Goal: Task Accomplishment & Management: Manage account settings

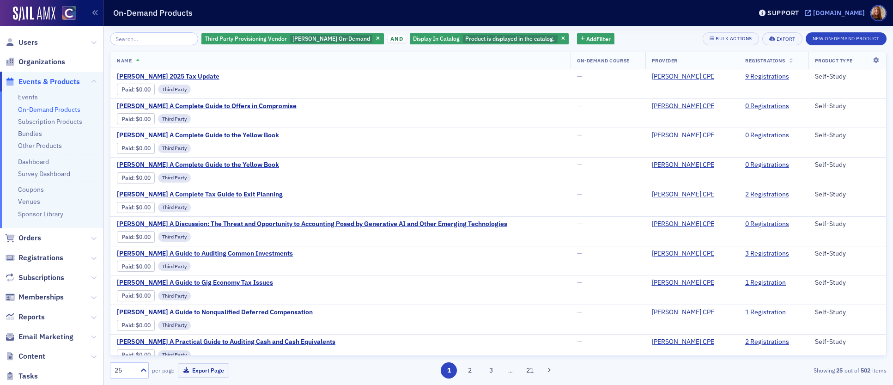
click at [831, 11] on div "[DOMAIN_NAME]" at bounding box center [839, 13] width 52 height 8
click at [843, 9] on div "[DOMAIN_NAME]" at bounding box center [839, 13] width 52 height 8
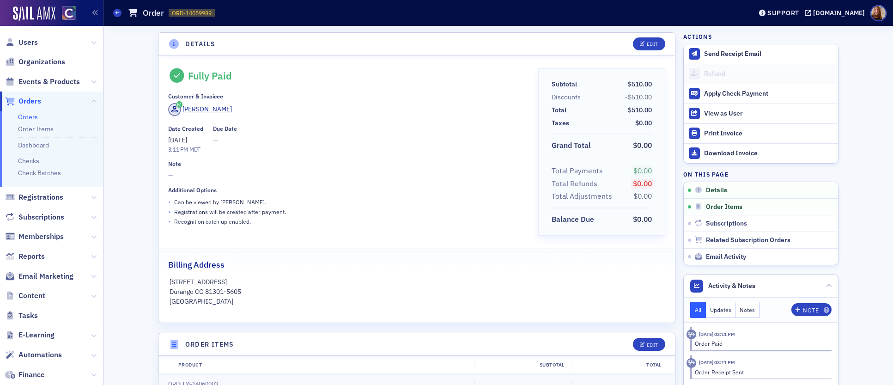
scroll to position [2, 0]
click at [28, 39] on span "Users" at bounding box center [27, 42] width 19 height 10
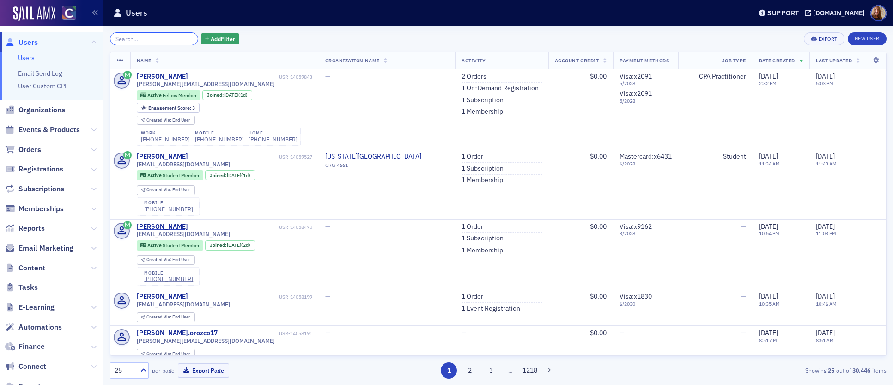
click at [120, 40] on input "search" at bounding box center [154, 38] width 88 height 13
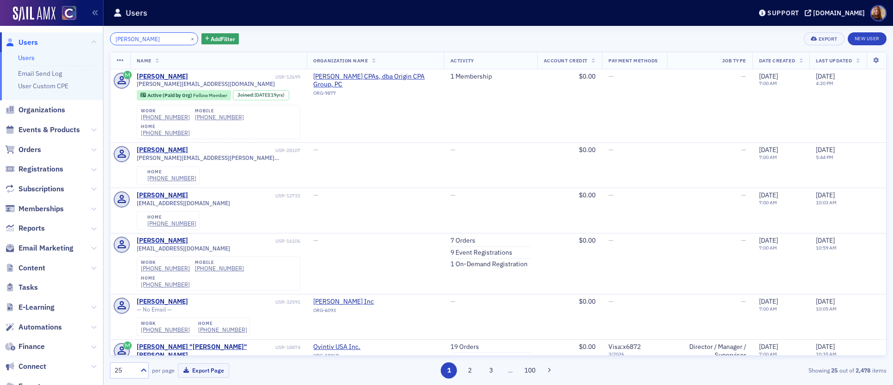
click at [128, 39] on input "tamara da" at bounding box center [154, 38] width 88 height 13
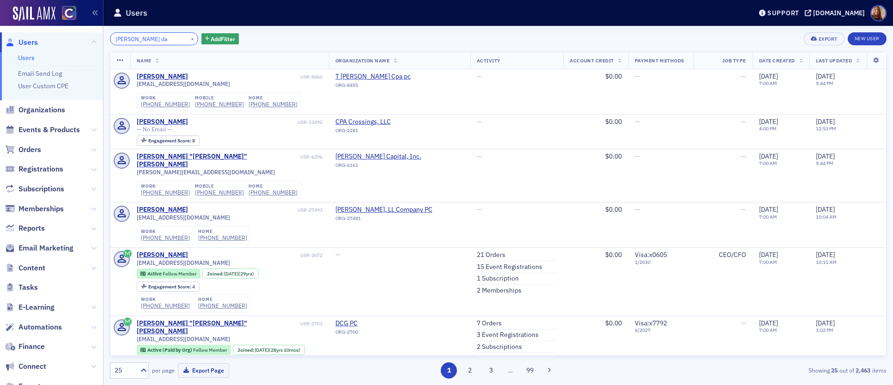
click at [151, 38] on input "tamera da" at bounding box center [154, 38] width 88 height 13
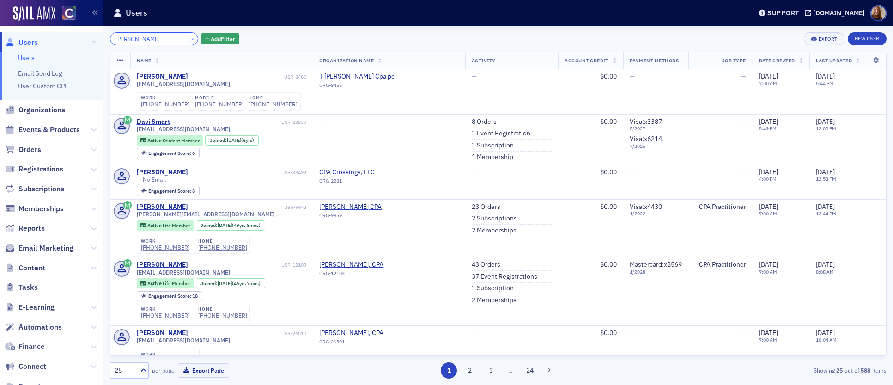
type input "tamera davi"
click at [189, 38] on button "×" at bounding box center [193, 38] width 8 height 8
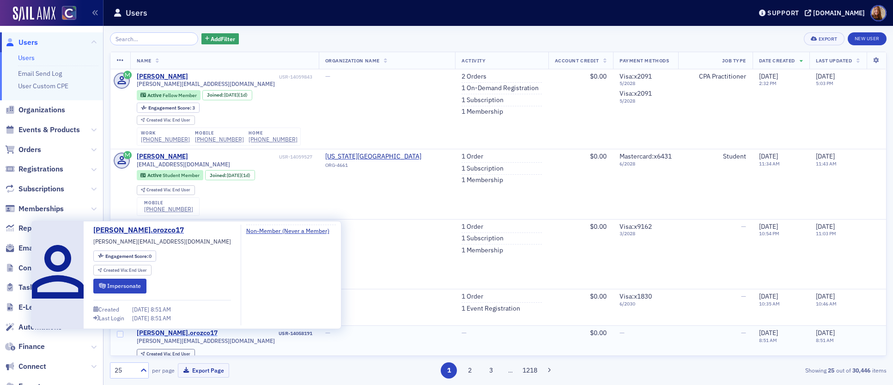
click at [167, 334] on div "carlos.orozco17" at bounding box center [177, 333] width 81 height 8
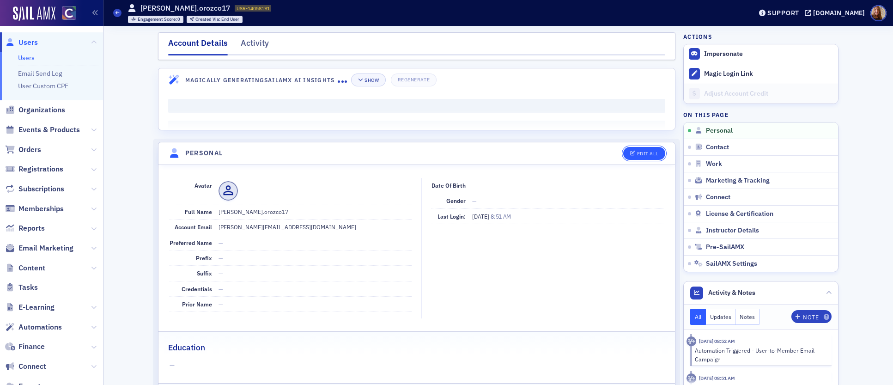
click at [637, 149] on button "Edit All" at bounding box center [645, 153] width 42 height 13
select select "US"
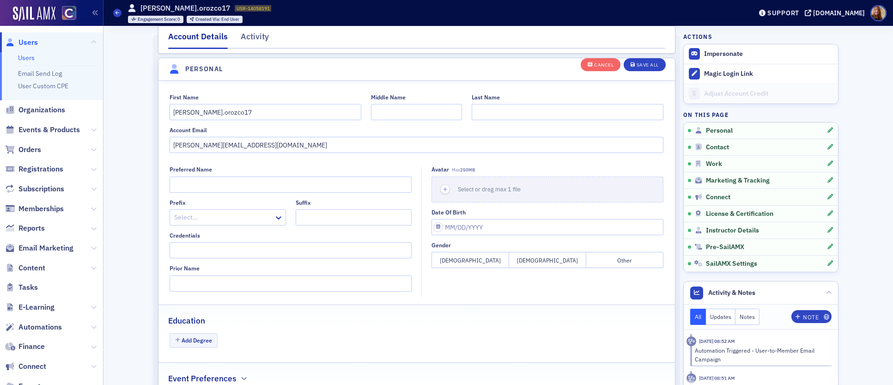
scroll to position [108, 0]
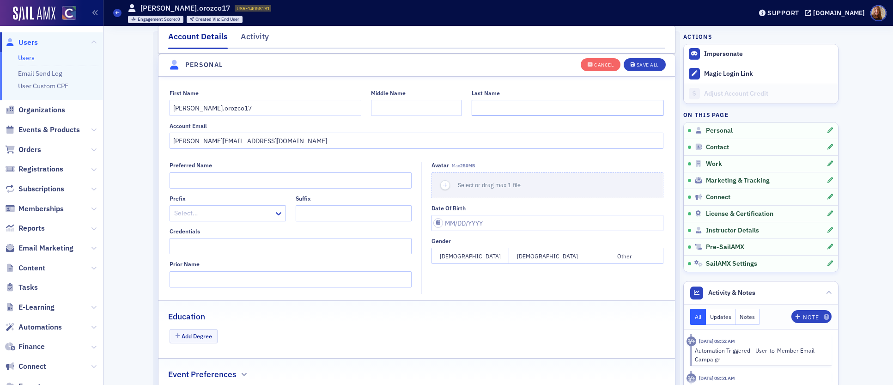
click at [514, 107] on input "Last Name" at bounding box center [568, 108] width 192 height 16
type input "o"
type input "P"
type input "Orozco"
click at [222, 109] on input "carlos.orozco17" at bounding box center [266, 108] width 192 height 16
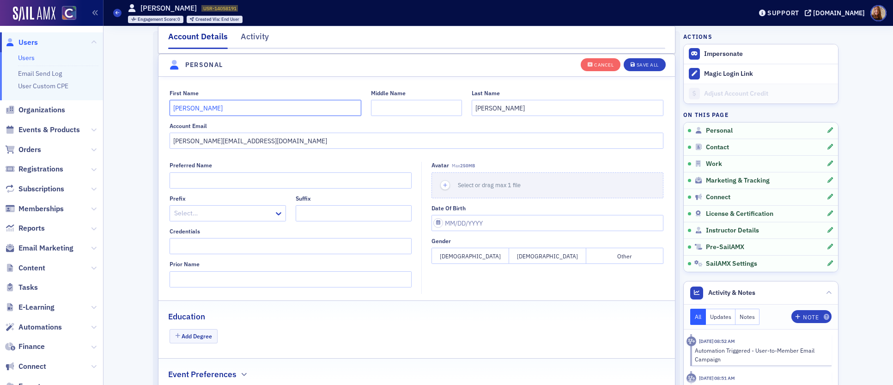
click at [172, 109] on input "carlos" at bounding box center [266, 108] width 192 height 16
type input "Carlos"
click at [641, 69] on button "Save All" at bounding box center [645, 64] width 42 height 13
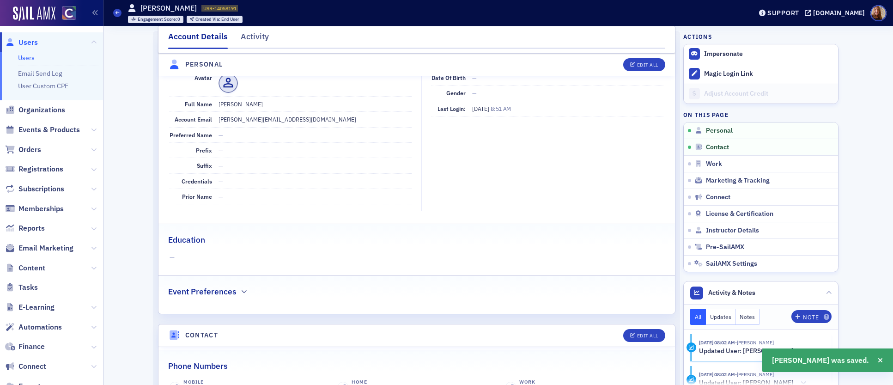
click at [31, 58] on link "Users" at bounding box center [26, 58] width 17 height 8
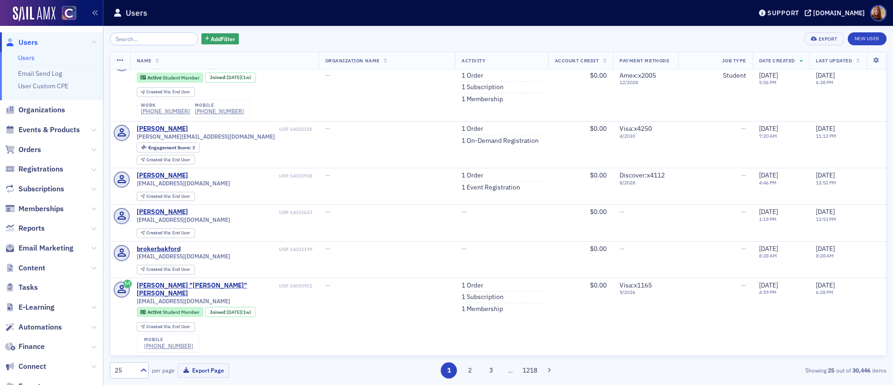
scroll to position [1036, 0]
click at [146, 43] on input "search" at bounding box center [154, 38] width 88 height 13
paste input "Matthew Herzog"
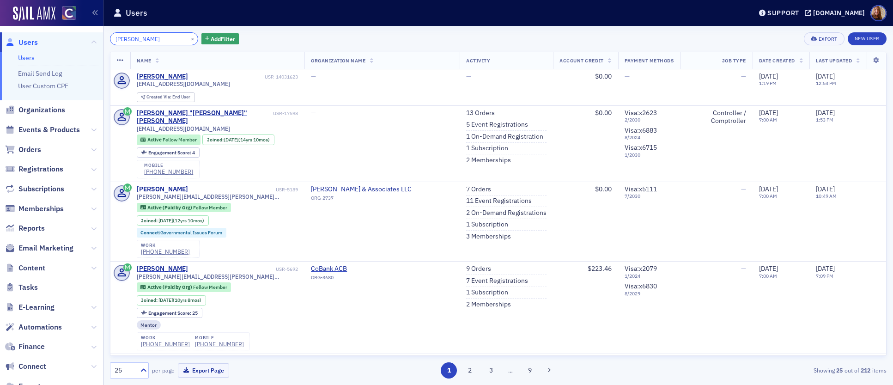
type input "Matthew Herzog"
